Goal: Task Accomplishment & Management: Manage account settings

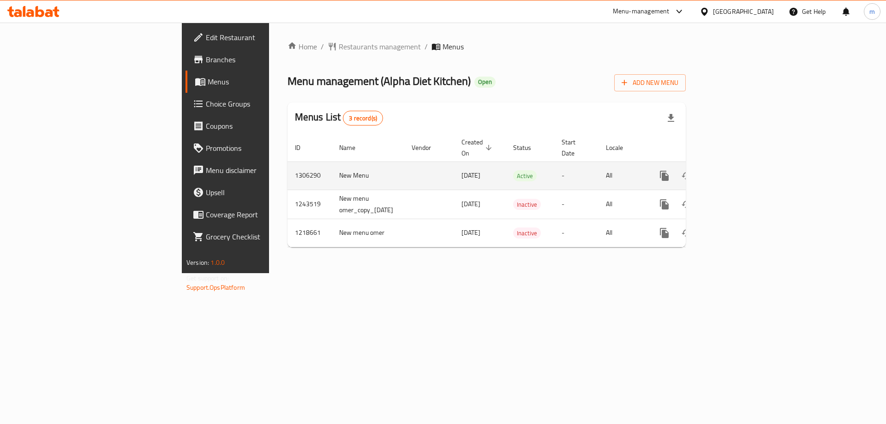
click at [736, 170] on icon "enhanced table" at bounding box center [730, 175] width 11 height 11
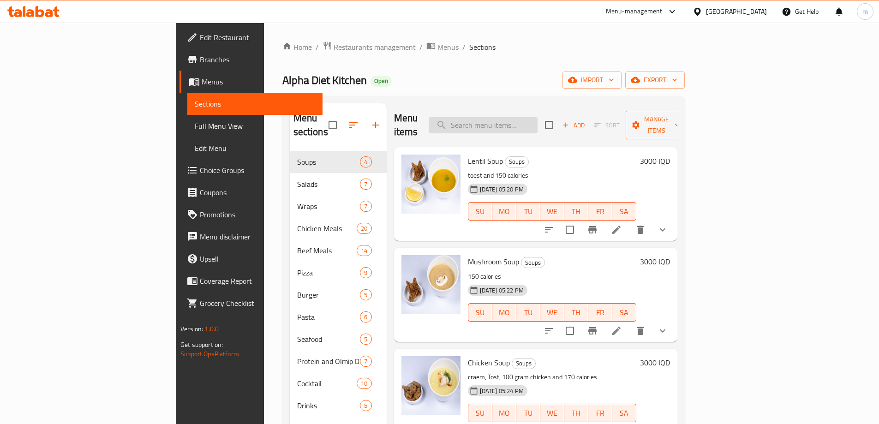
click at [537, 121] on input "search" at bounding box center [482, 125] width 109 height 16
paste input "Chocolate Cookies"
type input "Chocolate Cookies"
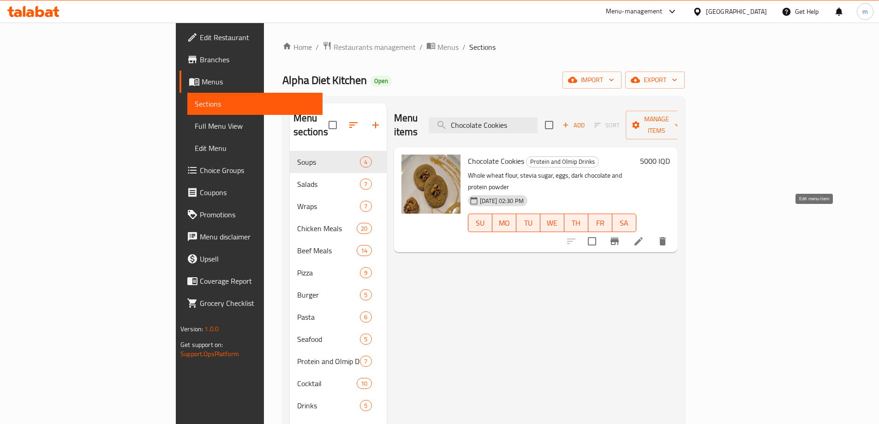
click at [642, 237] on icon at bounding box center [638, 241] width 8 height 8
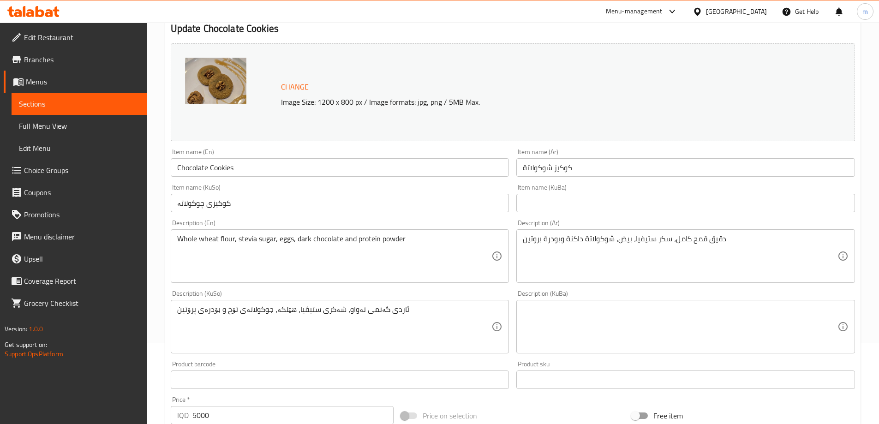
scroll to position [92, 0]
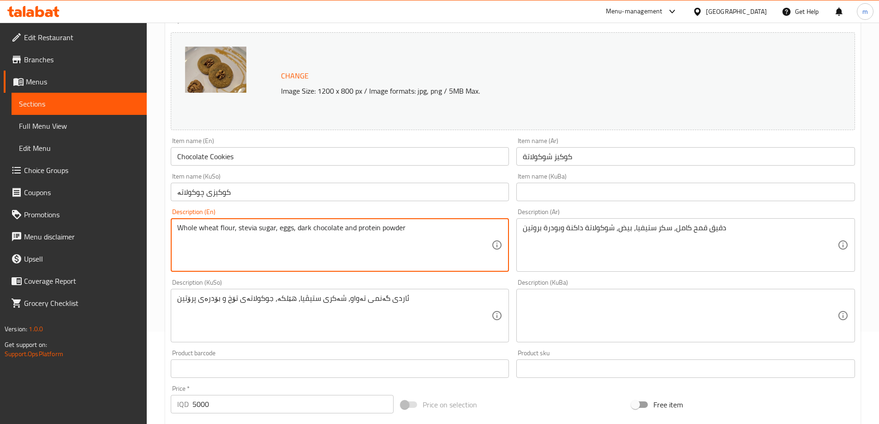
paste textarea "جرام بروتين، بودرة الكاكاو ، زبدة ، بيض، 153 كالوري ) 20"
type textarea "Whole wheat flour, stevia sugar, eggs, dark chocolate and protein powder"
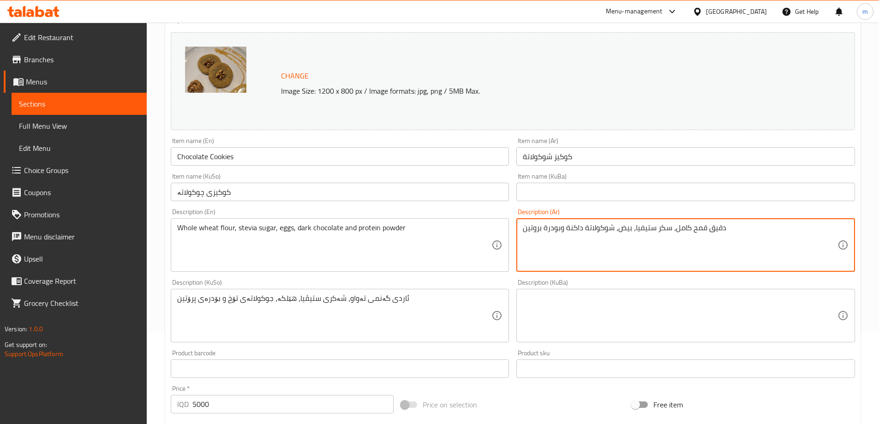
paste textarea "رام بروتين، بودرة الكاكاو ، زبدة ، بيض، 153 كالوري ) 20"
click at [838, 226] on div "جرام بروتين، بودرة الكاكاو ، زبدة ، بيض، 153 كالوري ) 2 Description (Ar)" at bounding box center [685, 244] width 339 height 53
click at [838, 229] on div "جرام بروتين، بودرة الكاكاو ، زبدة ، بيض، 153 كالوري ) Description (Ar)" at bounding box center [685, 244] width 339 height 53
click at [838, 226] on div "جرام بروتين، بودرة الكاكاو ، زبدة ، بيض، 153 كالوري ) Description (Ar)" at bounding box center [685, 244] width 339 height 53
click at [837, 225] on textarea "جرام بروتين، بودرة الكاكاو ، زبدة ، بيض، 153 كالوري )" at bounding box center [680, 245] width 315 height 44
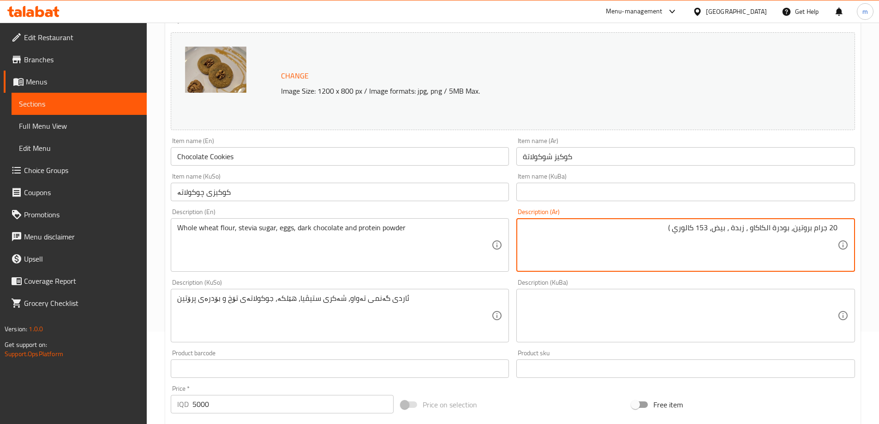
click at [661, 230] on textarea "20 جرام بروتين، بودرة الكاكاو ، زبدة ، بيض، 153 كالوري )" at bounding box center [680, 245] width 315 height 44
click at [768, 226] on textarea "20 جرام بروتين، بودرة الكاكاو ، زبدة ، بيض، 153 كالوري" at bounding box center [680, 245] width 315 height 44
click at [715, 231] on textarea "20 جرام بروتين، بودرة كاكاو ، زبدة ، بيض، 153 كالوري" at bounding box center [680, 245] width 315 height 44
drag, startPoint x: 720, startPoint y: 227, endPoint x: 683, endPoint y: 229, distance: 37.9
click at [683, 229] on textarea "20 جرام بروتين، بودرة كاكاو ، زبدة ، بيض 153 كالوري" at bounding box center [680, 245] width 315 height 44
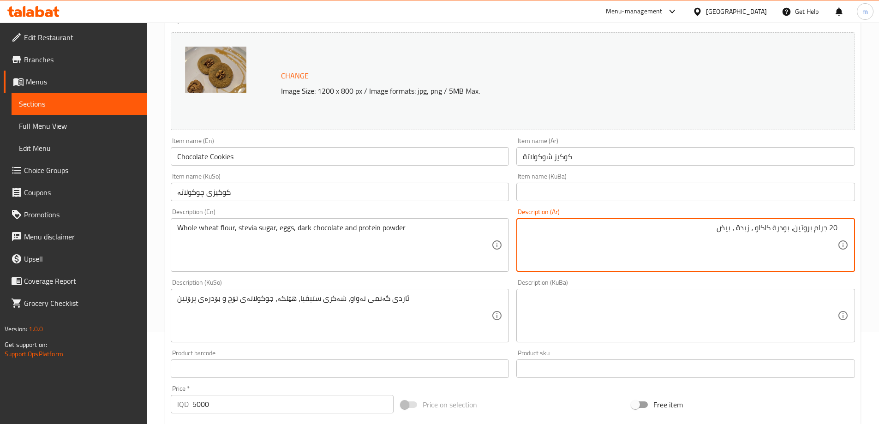
click at [791, 230] on textarea "20 جرام بروتين، بودرة كاكاو ، زبدة ، بيض" at bounding box center [680, 245] width 315 height 44
paste textarea "153 كالوري"
click at [695, 228] on textarea "20 جرام بروتين، 153 كالوري, بودرة كاكاو ، زبدة ، بيض" at bounding box center [680, 245] width 315 height 44
click at [715, 227] on textarea "20 جرام بروتين، 153 كالوري, بودرة كاكاو ، زبدة وبيض" at bounding box center [680, 245] width 315 height 44
type textarea "20 جرام بروتين، 153 كالوري, بودرة كاكاو، زبدة وبيض"
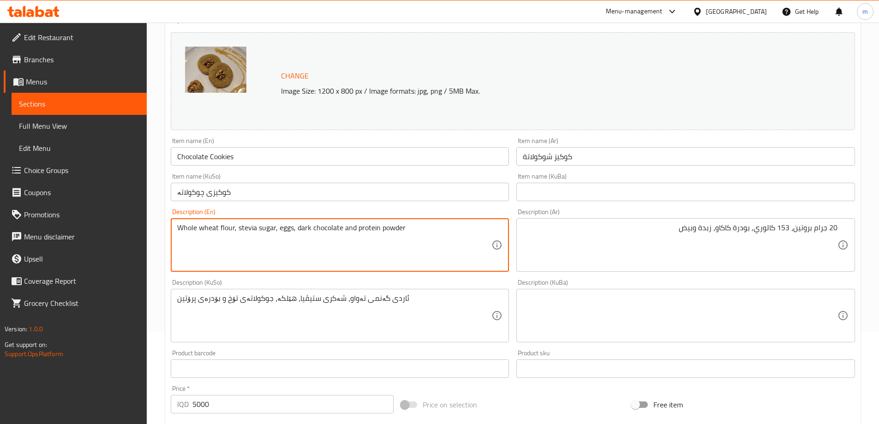
click at [390, 225] on textarea "Whole wheat flour, stevia sugar, eggs, dark chocolate and protein powder" at bounding box center [334, 245] width 315 height 44
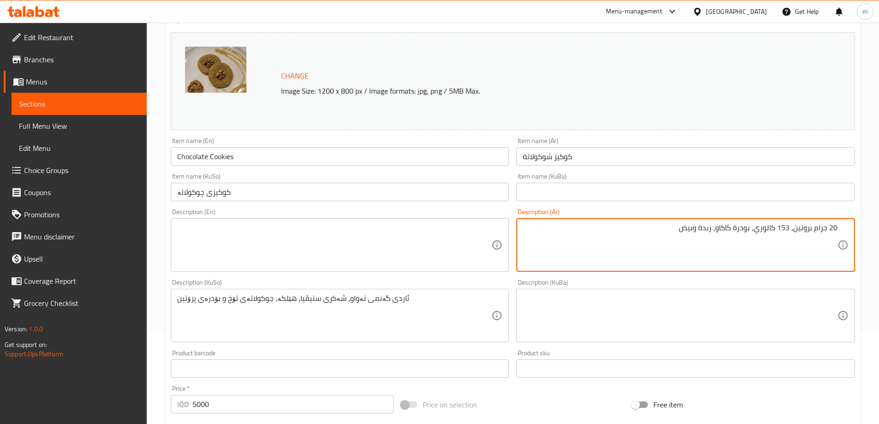
click at [337, 226] on textarea at bounding box center [334, 245] width 315 height 44
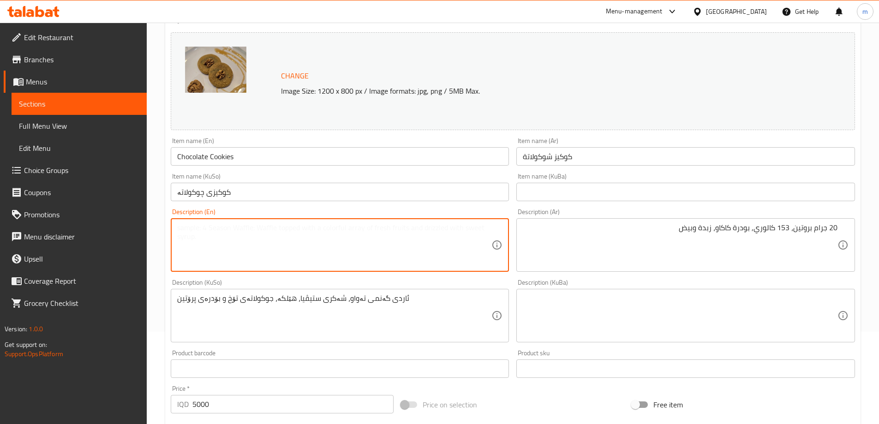
paste textarea "20 grams of protein, 153 calories, cocoa nibs, butter, and eggs"
click at [192, 227] on textarea "20 grams of protein, 153 calories, cocoa nibs, butter, and eggs" at bounding box center [334, 245] width 315 height 44
click at [214, 227] on textarea "20 grams of protein, 153 calories, cocoa nibs, butter, and eggs" at bounding box center [334, 245] width 315 height 44
click at [218, 230] on textarea "20 grams protein, 153 calories, cocoa nibs, butter, and eggs" at bounding box center [334, 245] width 315 height 44
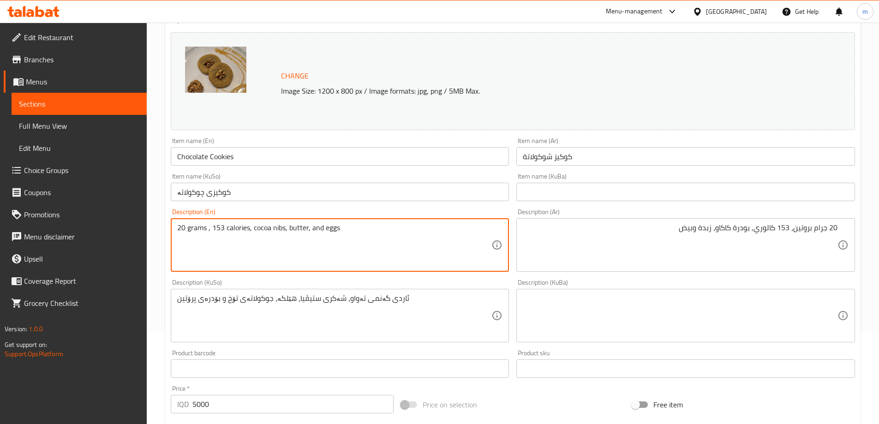
click at [178, 226] on textarea "20 grams , 153 calories, cocoa nibs, butter, and eggs" at bounding box center [334, 245] width 315 height 44
paste textarea "protein"
click at [234, 231] on textarea "Protein 20 grams , 153 calories, cocoa nibs, butter, and eggs" at bounding box center [334, 245] width 315 height 44
click at [237, 230] on textarea "Protein 20 grams , 153 calories, cocoa nibs, butter, and eggs" at bounding box center [334, 245] width 315 height 44
click at [233, 227] on textarea "Protein 20 grams , 153 calories, cocoa nibs, butter, and eggs" at bounding box center [334, 245] width 315 height 44
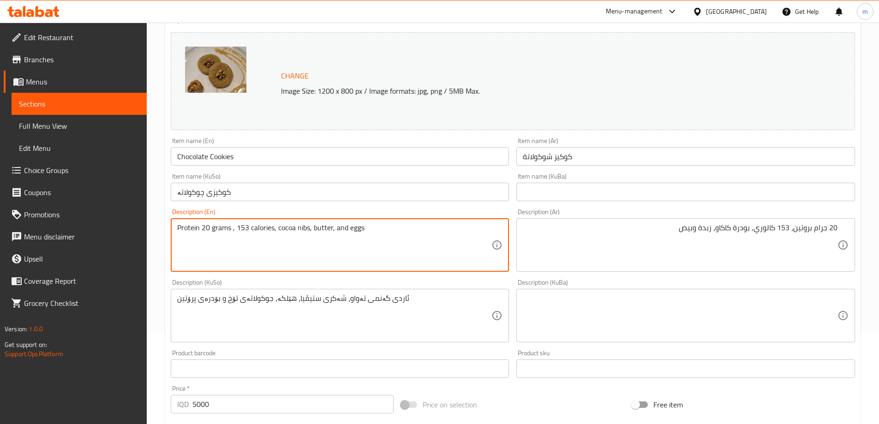
click at [232, 227] on textarea "Protein 20 grams , 153 calories, cocoa nibs, butter, and eggs" at bounding box center [334, 245] width 315 height 44
click at [747, 228] on textarea "20 جرام بروتين، 153 كالوري, بودرة كاكاو، زبدة وبيض" at bounding box center [680, 245] width 315 height 44
click at [303, 227] on textarea "Protein 20 grams, 153 calories, cocoa nibs, butter, and eggs" at bounding box center [334, 245] width 315 height 44
paste textarea "Powder"
click at [344, 226] on textarea "Protein 20 grams, 153 calories, cocoa powder, butter, and eggs" at bounding box center [334, 245] width 315 height 44
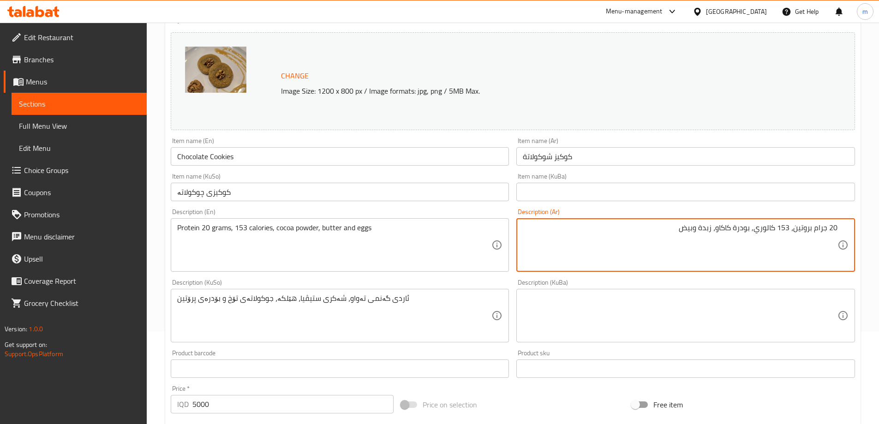
click at [705, 224] on textarea "20 جرام بروتين، 153 كالوري, بودرة كاكاو، زبدة وبيض" at bounding box center [680, 245] width 315 height 44
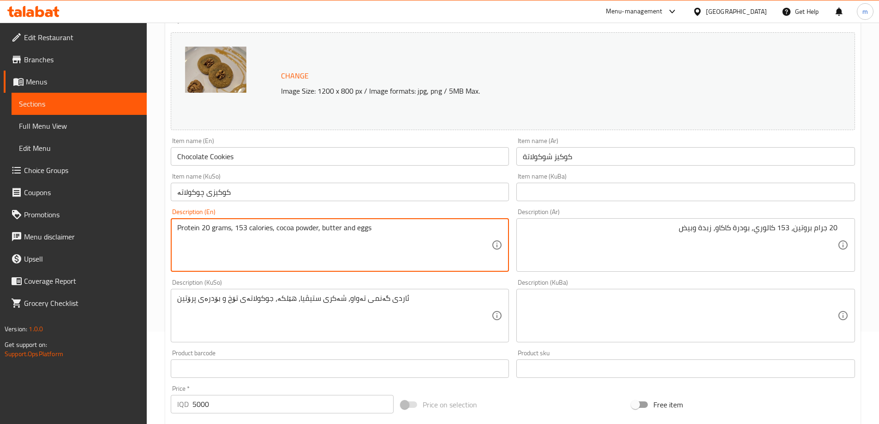
click at [240, 229] on textarea "Protein 20 grams, 153 calories, cocoa powder, butter and eggs" at bounding box center [334, 245] width 315 height 44
click at [257, 227] on textarea "Protein 20 grams, calories, cocoa powder, butter and eggs" at bounding box center [334, 245] width 315 height 44
paste textarea "153"
click at [260, 228] on textarea "Protein 20 grams, calories153 , cocoa powder, butter and eggs" at bounding box center [334, 245] width 315 height 44
click at [259, 226] on textarea "Protein 20 grams, calories153 , cocoa powder, butter and eggs" at bounding box center [334, 245] width 315 height 44
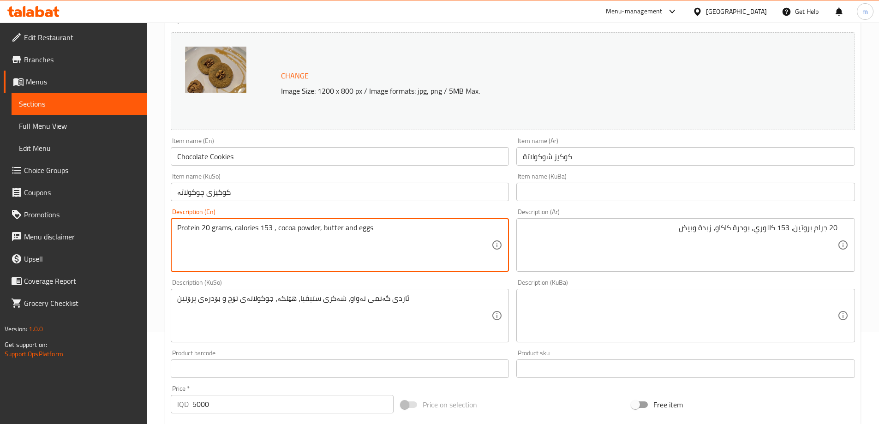
click at [273, 228] on textarea "Protein 20 grams, calories 153 , cocoa powder, butter and eggs" at bounding box center [334, 245] width 315 height 44
type textarea "Protein 20 grams, calories 153, cocoa powder, butter and eggs"
click at [720, 222] on div "20 جرام بروتين، 153 كالوري, بودرة كاكاو، زبدة وبيض Description (Ar)" at bounding box center [685, 244] width 339 height 53
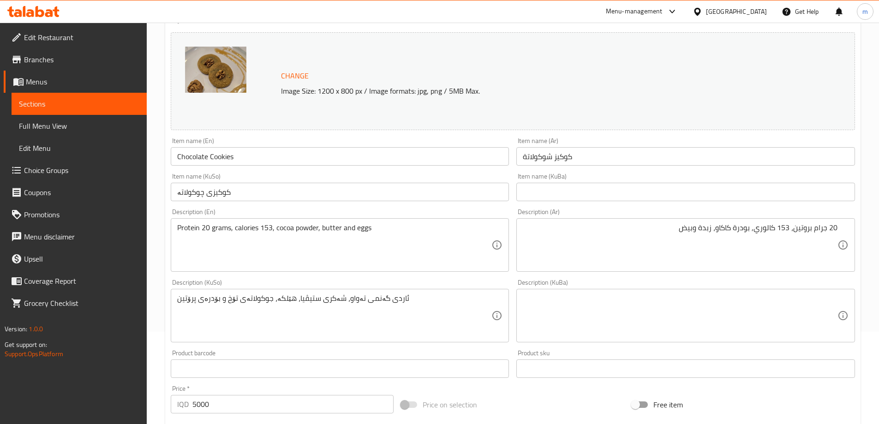
click at [720, 222] on div "20 جرام بروتين، 153 كالوري, بودرة كاكاو، زبدة وبيض Description (Ar)" at bounding box center [685, 244] width 339 height 53
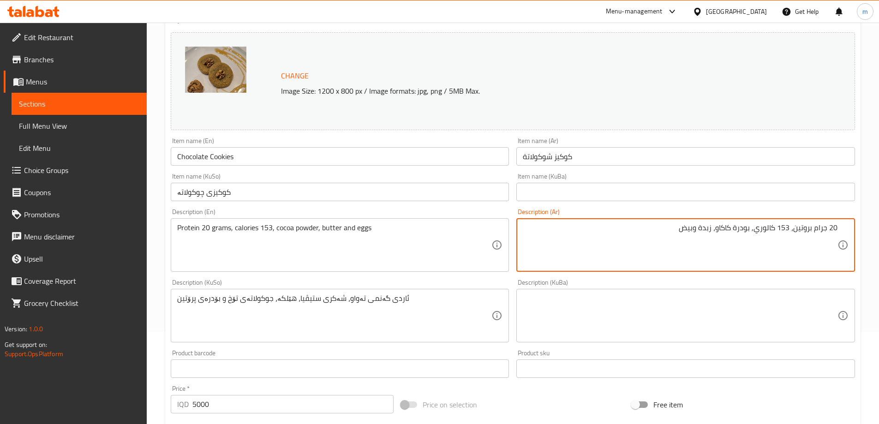
click at [723, 230] on textarea "20 جرام بروتين، 153 كالوري, بودرة كاكاو، زبدة وبيض" at bounding box center [680, 245] width 315 height 44
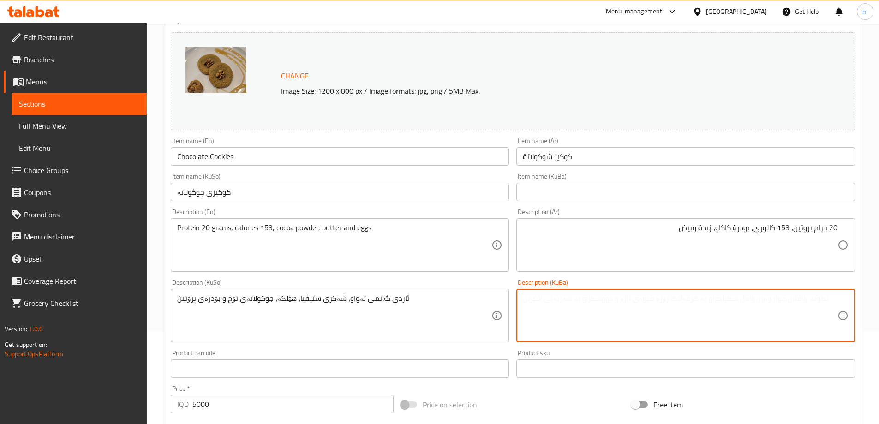
click at [719, 333] on textarea at bounding box center [680, 316] width 315 height 44
click at [719, 313] on textarea at bounding box center [680, 316] width 315 height 44
paste textarea "کەکاو"
type textarea "20 گرام پرۆتین، 153 کالۆری، بۆدرەی کەکاو، کەرە و هێلکە"
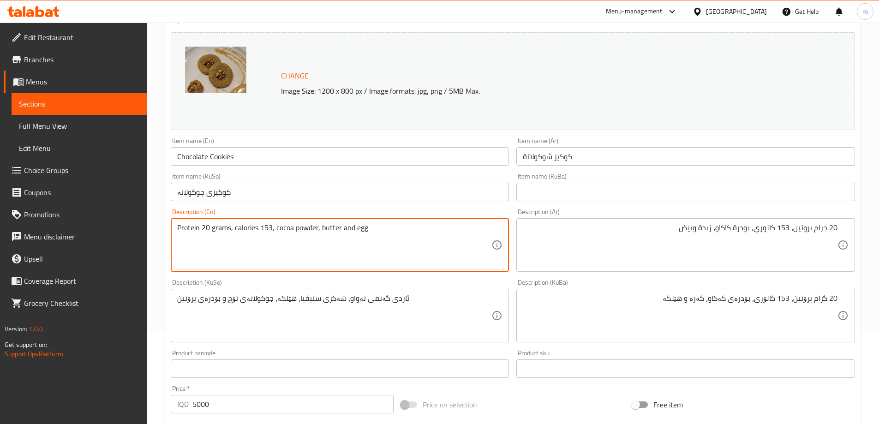
type textarea "Protein 20 grams, calories 153, cocoa powder, butter and egg"
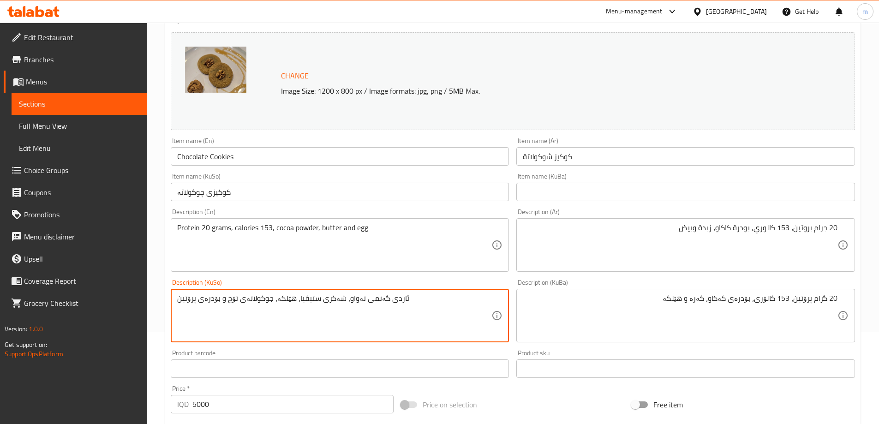
paste textarea "20 گرام پرۆتین، 153 کالۆری، بۆدرەی کەکاو، کەرە و هێلکە"
type textarea "20 گرام پرۆتین، 153 کالۆری، بۆدرەی کەکاو، کەرە و هێلکە"
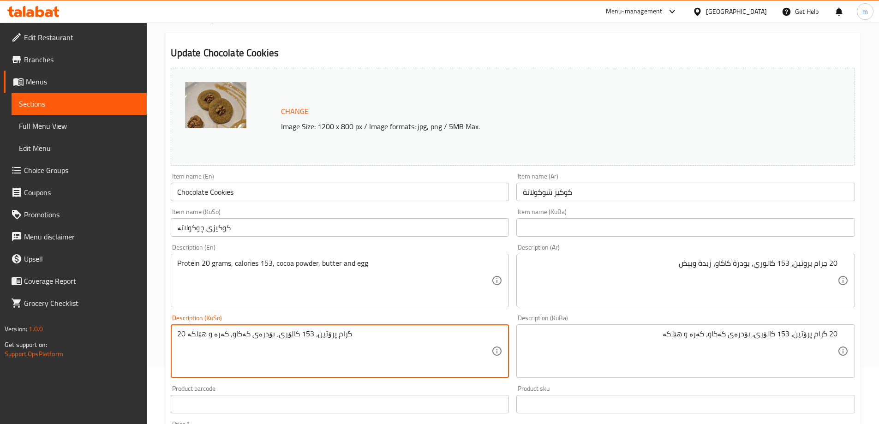
scroll to position [61, 0]
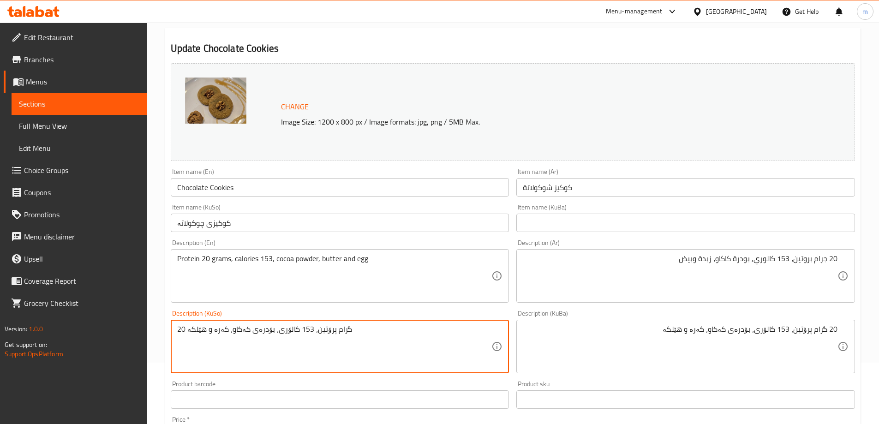
click at [416, 220] on input "کوکیزی چوکولاتە" at bounding box center [340, 223] width 339 height 18
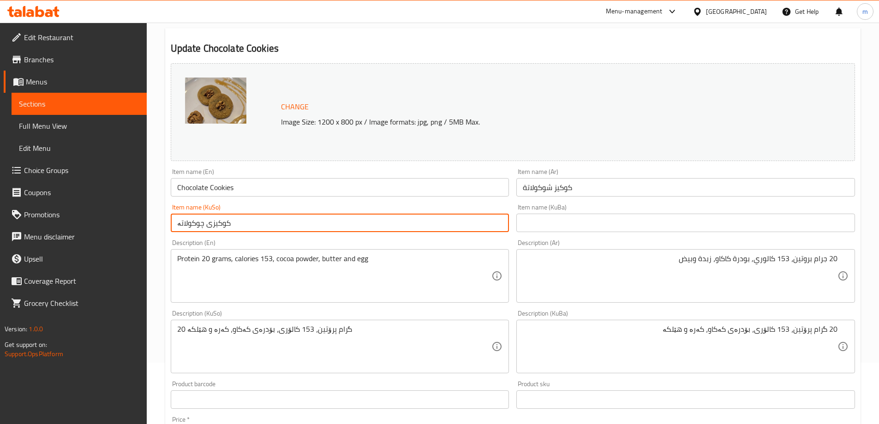
click at [554, 229] on input "text" at bounding box center [685, 223] width 339 height 18
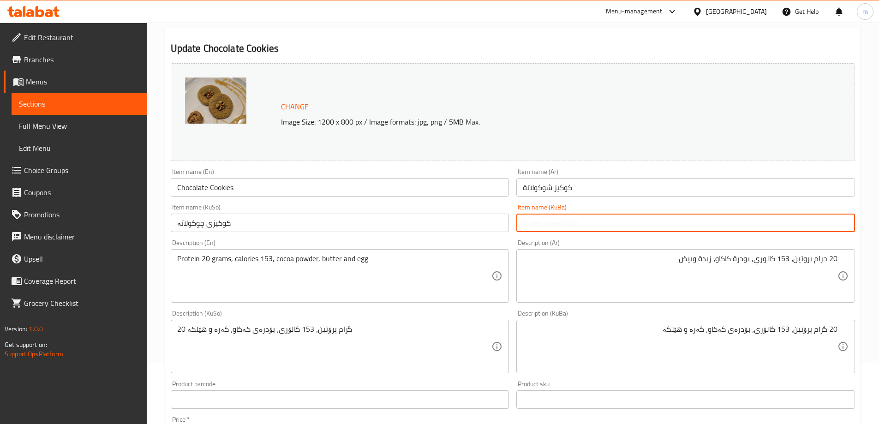
paste input "کوکیزی چوکولاتە"
type input "کوکیزی چوکولاتە"
click at [470, 199] on div "Item name (En) Chocolate Cookies Item name (En)" at bounding box center [340, 183] width 346 height 36
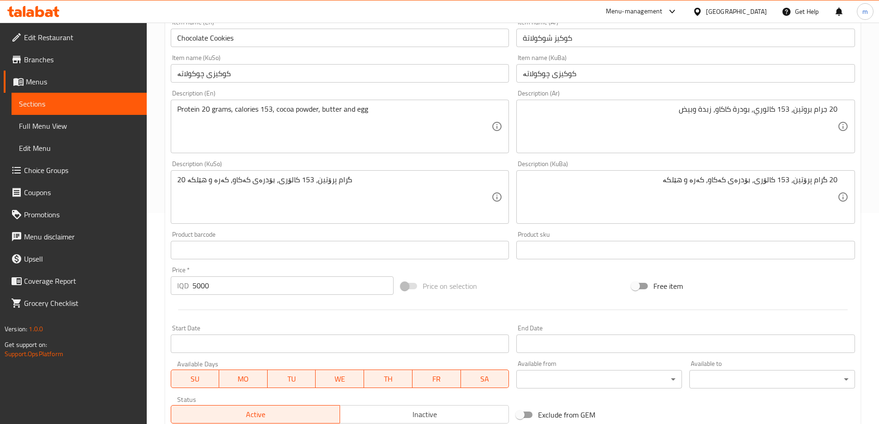
scroll to position [92, 0]
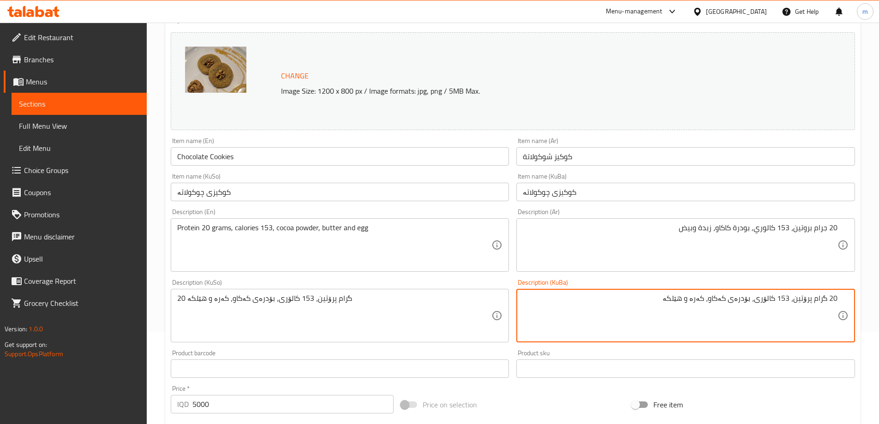
click at [743, 299] on textarea "20 گرام پرۆتین، 153 کالۆری، بۆدرەی کەکاو، کەرە و هێلکە" at bounding box center [680, 316] width 315 height 44
click at [438, 278] on div "Description (KuSo) 20 گرام پرۆتین، 153 کالۆری، بۆدرەی کەکاو، کەرە و هێلکە Descr…" at bounding box center [340, 310] width 346 height 71
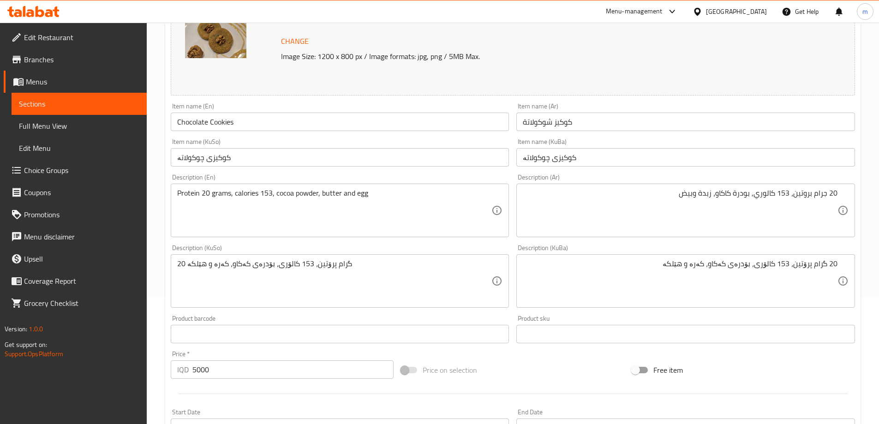
scroll to position [163, 0]
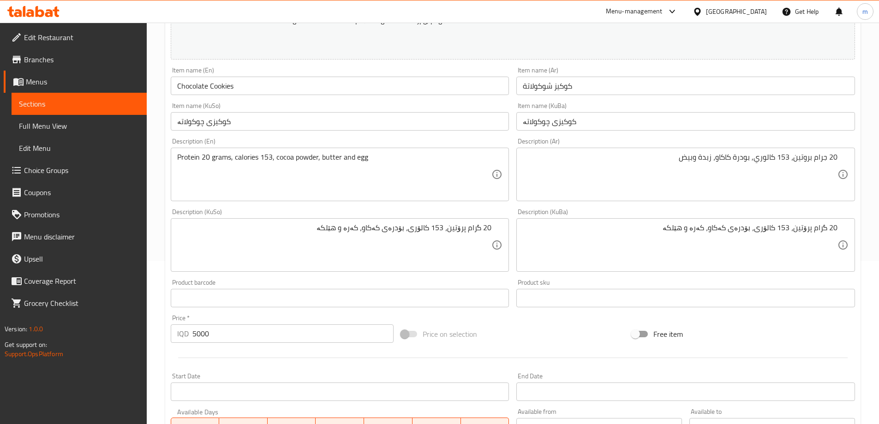
click at [512, 164] on div "Description (Ar) 20 جرام بروتين، 153 كالوري, بودرة كاكاو، زبدة وبيض Description…" at bounding box center [685, 169] width 346 height 71
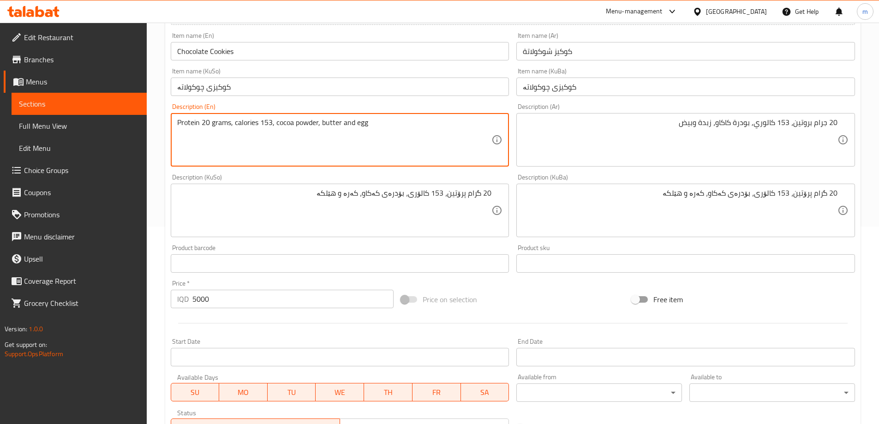
scroll to position [132, 0]
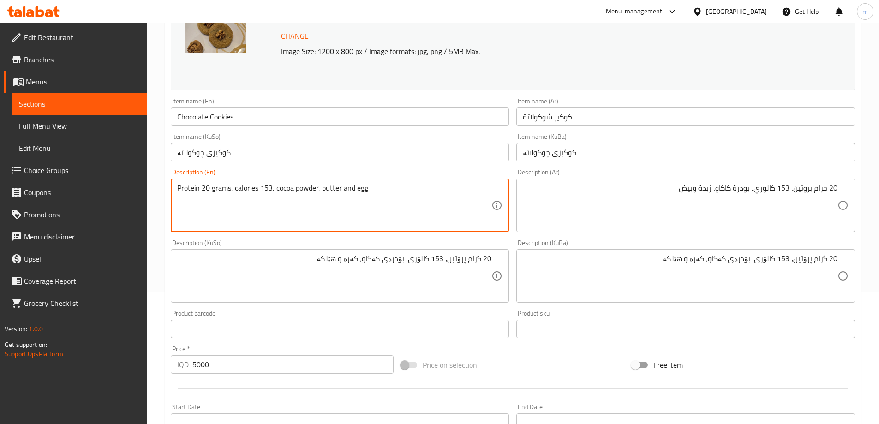
click at [233, 122] on input "Chocolate Cookies" at bounding box center [340, 116] width 339 height 18
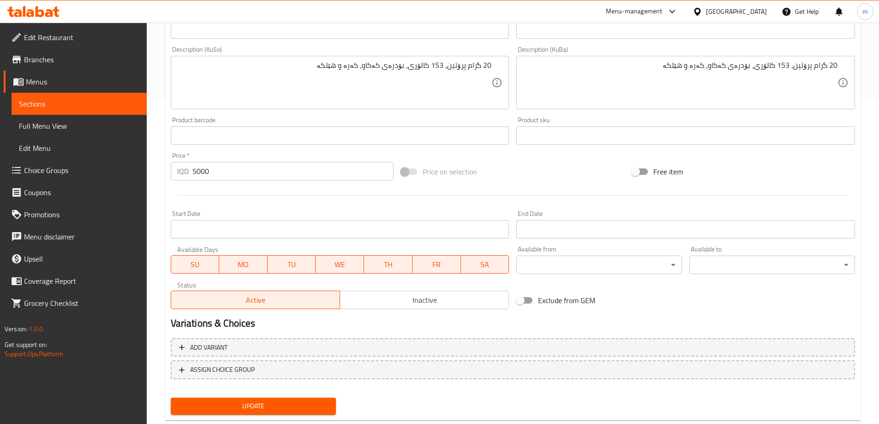
scroll to position [347, 0]
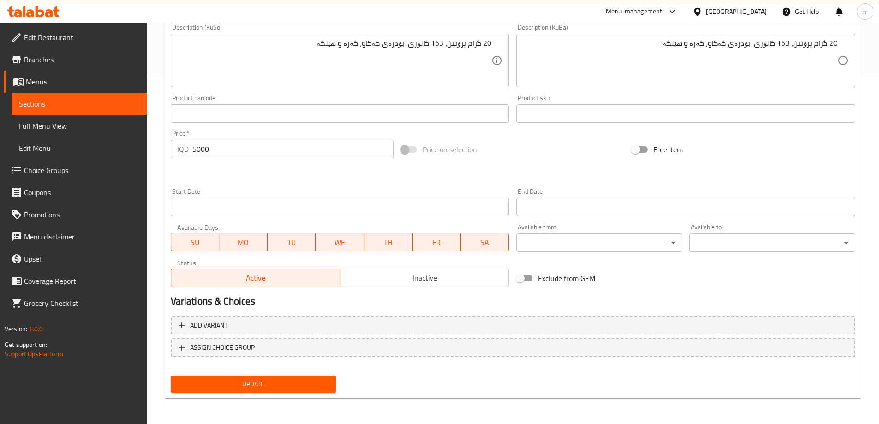
click at [232, 378] on span "Update" at bounding box center [253, 384] width 151 height 12
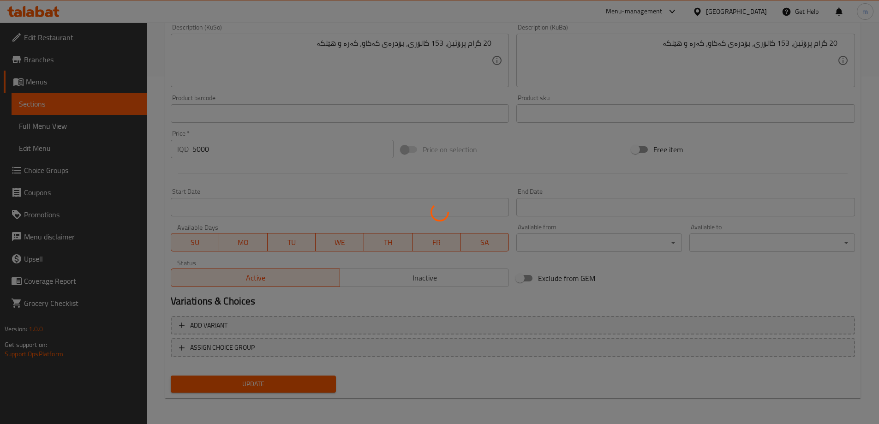
click at [78, 124] on div at bounding box center [439, 212] width 879 height 424
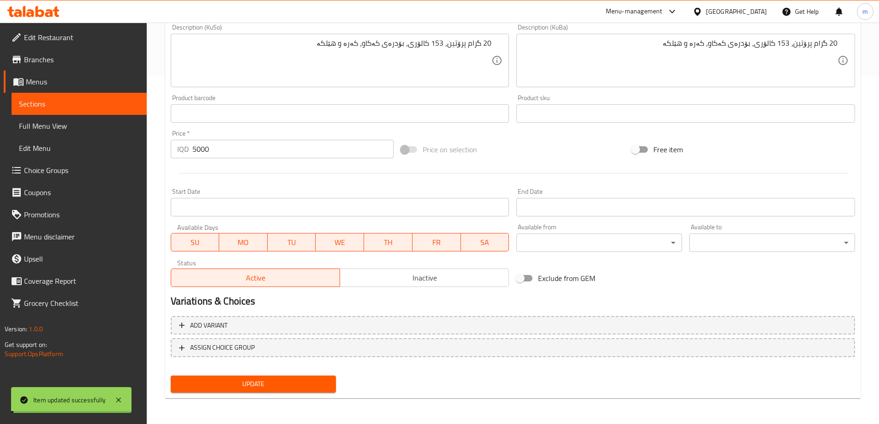
click at [65, 124] on span "Full Menu View" at bounding box center [79, 125] width 120 height 11
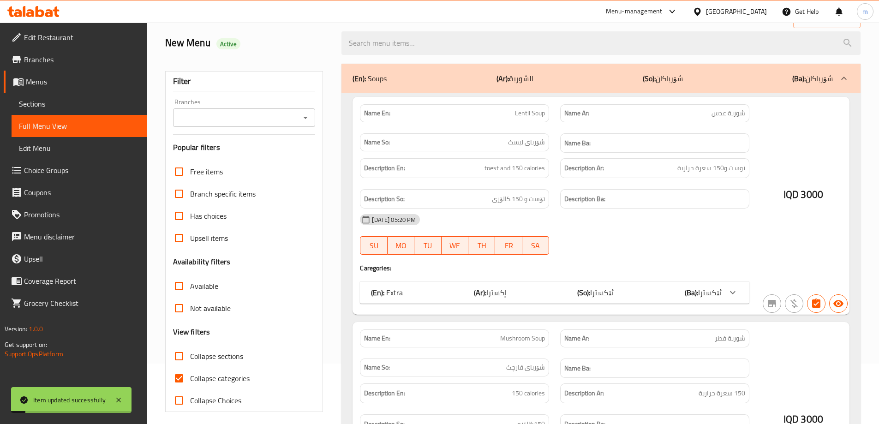
click at [305, 116] on div at bounding box center [439, 212] width 879 height 424
click at [304, 117] on div at bounding box center [439, 212] width 879 height 424
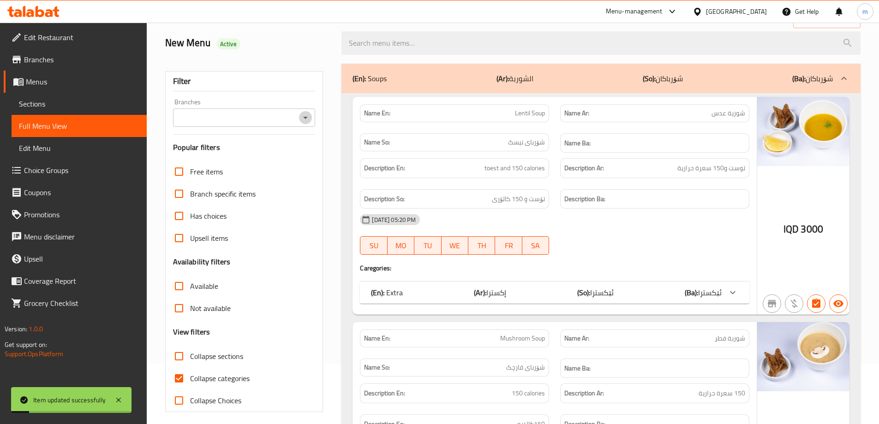
click at [304, 116] on icon "Open" at bounding box center [305, 117] width 11 height 11
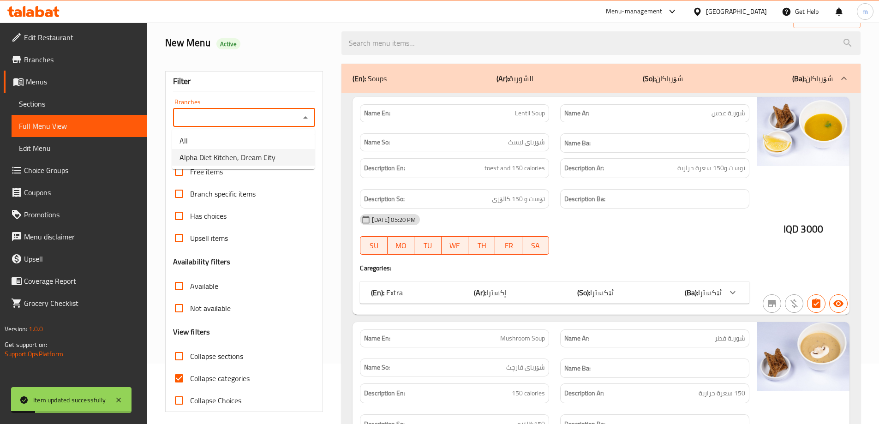
click at [272, 162] on span "Alpha Diet Kitchen, Dream City" at bounding box center [227, 157] width 96 height 11
type input "Alpha Diet Kitchen, Dream City"
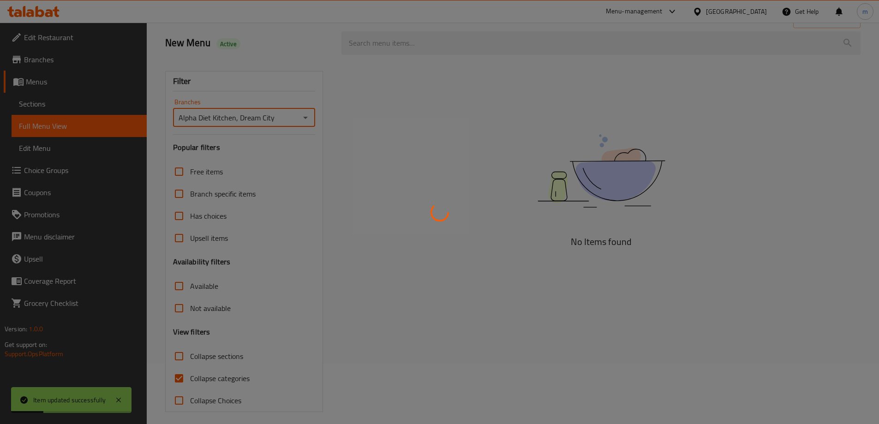
click at [176, 379] on div at bounding box center [439, 212] width 879 height 424
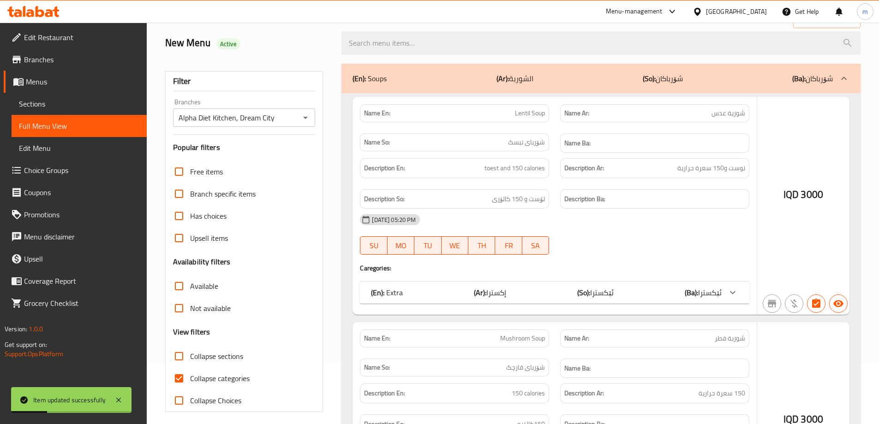
click at [177, 376] on div at bounding box center [439, 212] width 879 height 424
click at [177, 382] on input "Collapse categories" at bounding box center [179, 378] width 22 height 22
click at [177, 376] on input "Collapse categories" at bounding box center [179, 378] width 22 height 22
click at [179, 375] on input "Collapse categories" at bounding box center [179, 378] width 22 height 22
checkbox input "false"
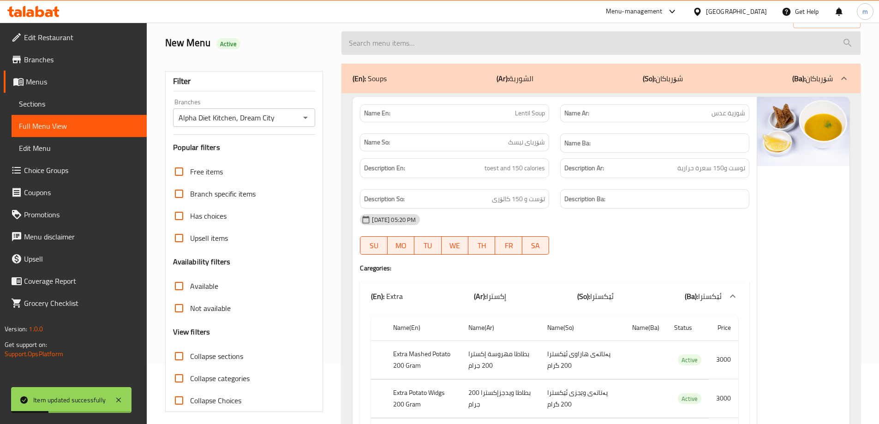
click at [482, 55] on input "search" at bounding box center [600, 43] width 519 height 24
paste input "Chocolate Cookies"
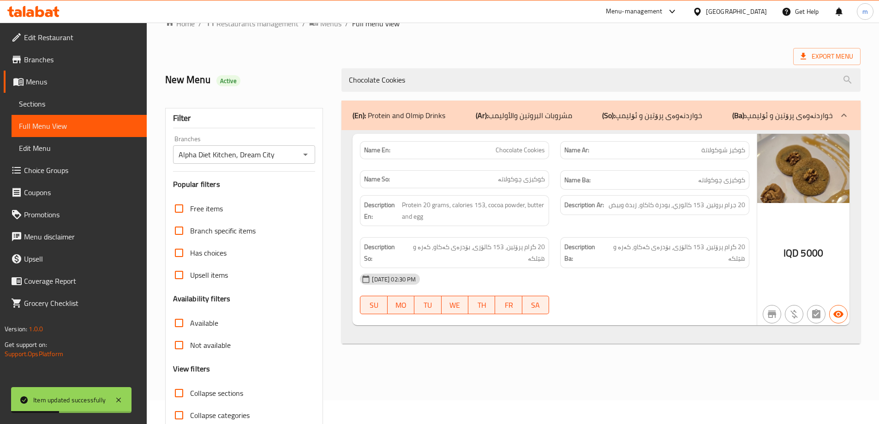
scroll to position [31, 0]
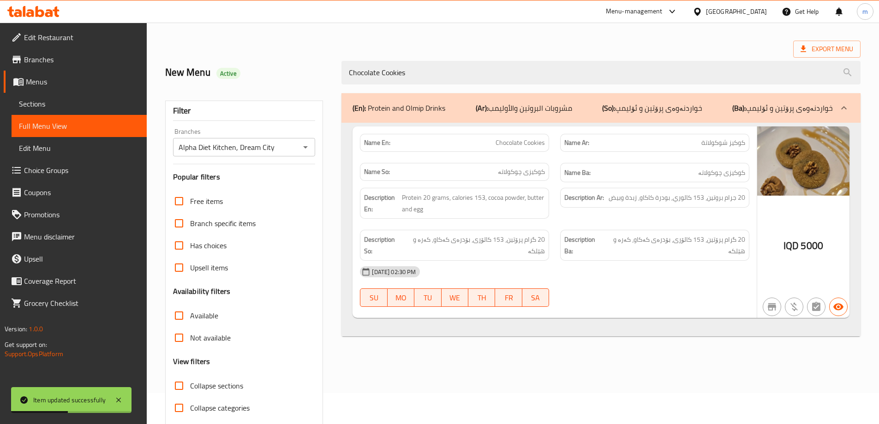
type input "Chocolate Cookies"
click at [325, 118] on div "Filter Branches Alpha Diet Kitchen, Dream City Branches Popular filters Free it…" at bounding box center [248, 267] width 177 height 359
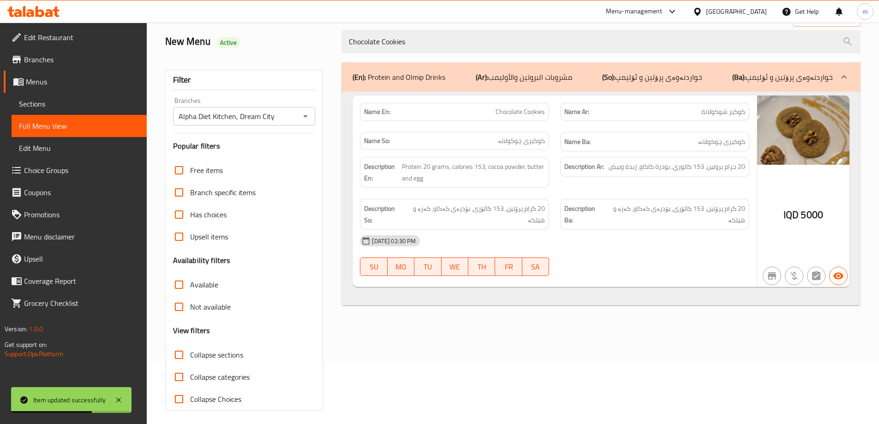
scroll to position [0, 0]
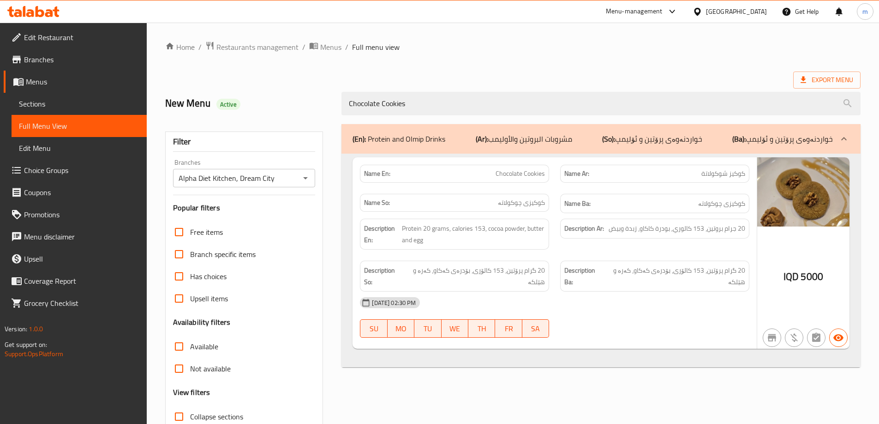
click at [559, 245] on div "Description Ar: 20 جرام بروتين، 153 كالوري, بودرة كاكاو، زبدة وبيض" at bounding box center [654, 234] width 200 height 42
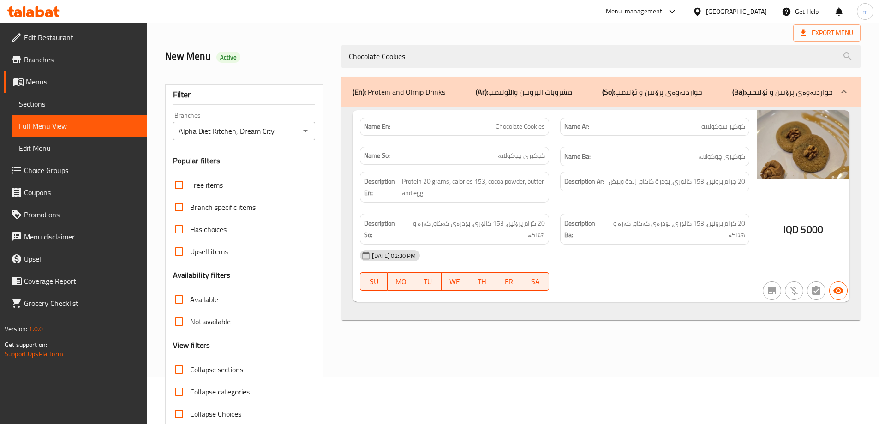
scroll to position [36, 0]
